Goal: Information Seeking & Learning: Learn about a topic

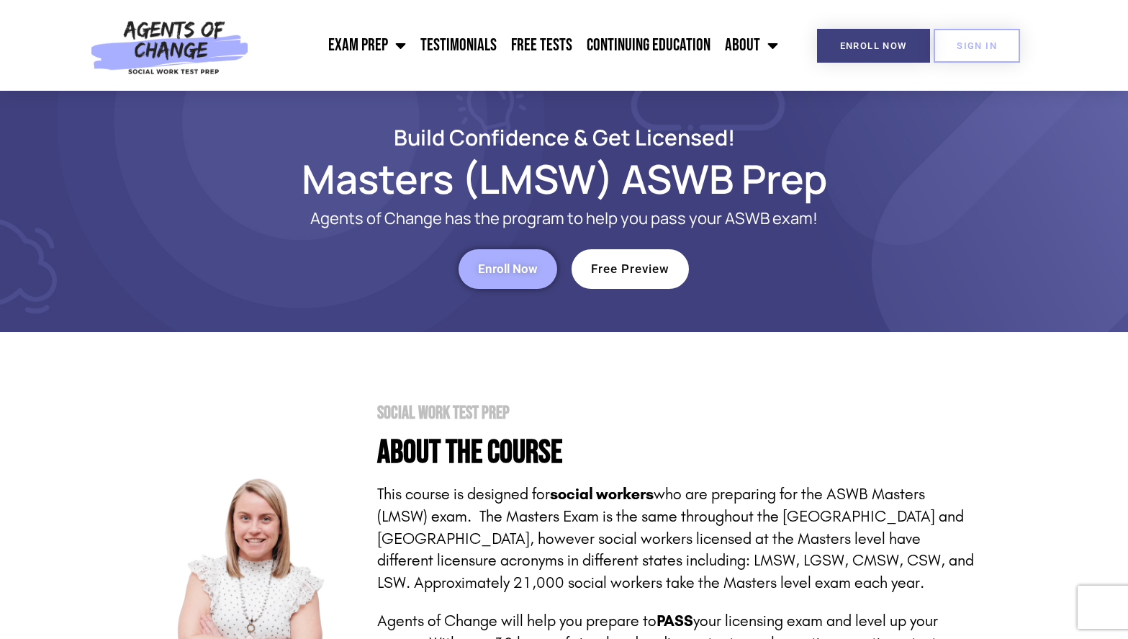
click at [649, 37] on link "Continuing Education" at bounding box center [649, 45] width 138 height 36
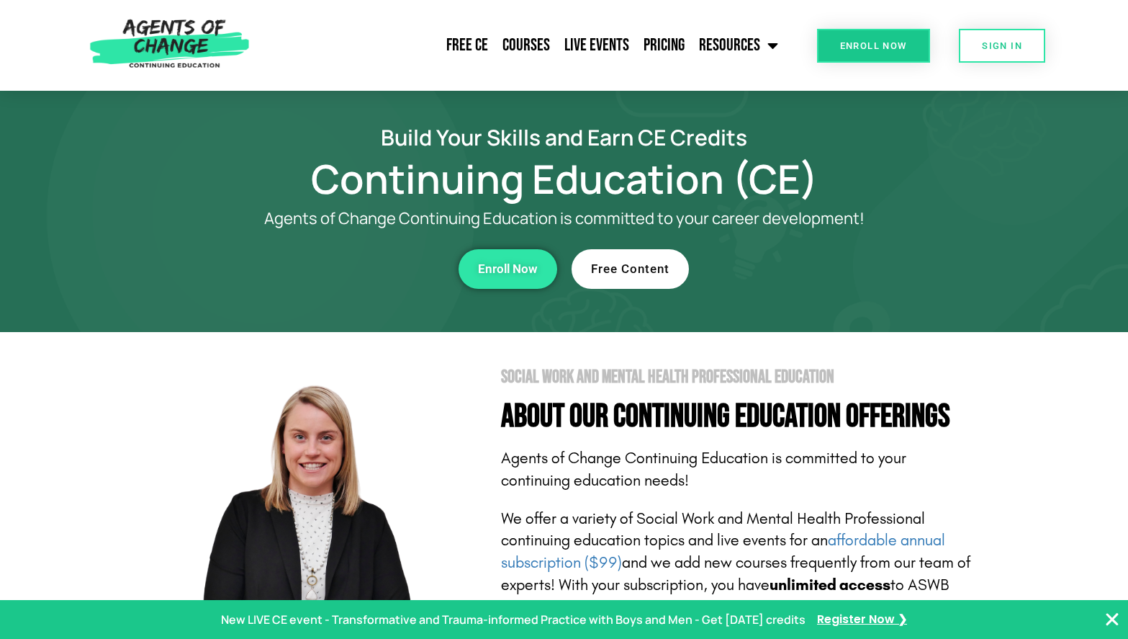
click at [613, 271] on span "Free Content" at bounding box center [630, 269] width 78 height 12
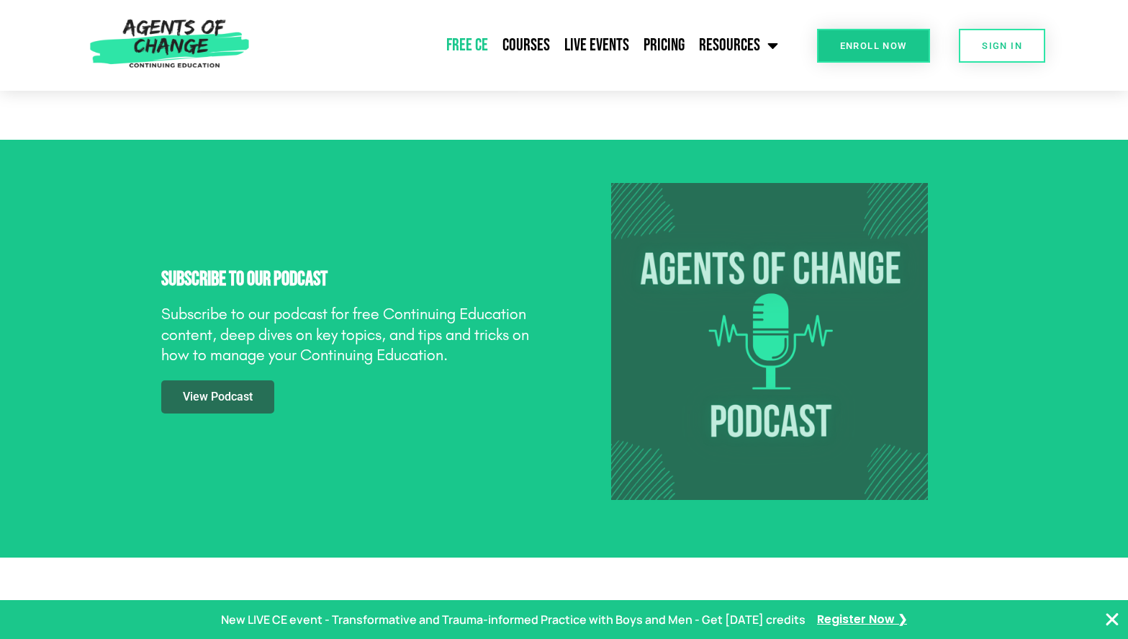
scroll to position [2054, 0]
